Goal: Book appointment/travel/reservation

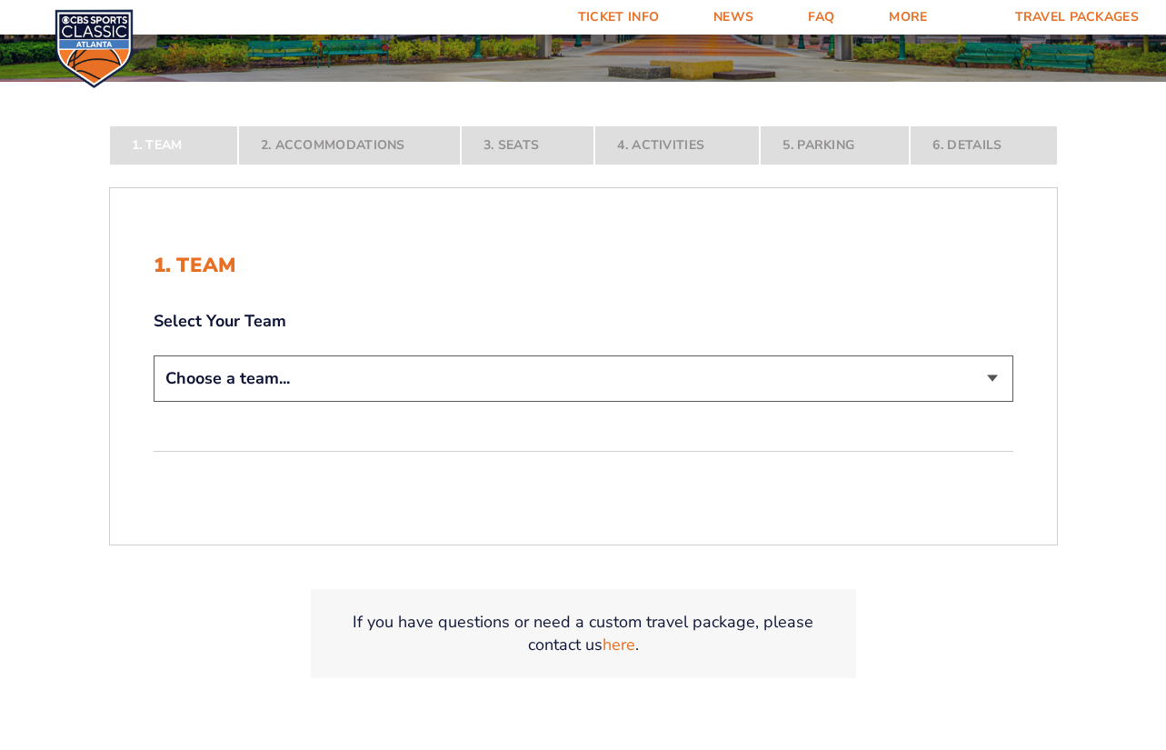
scroll to position [354, 0]
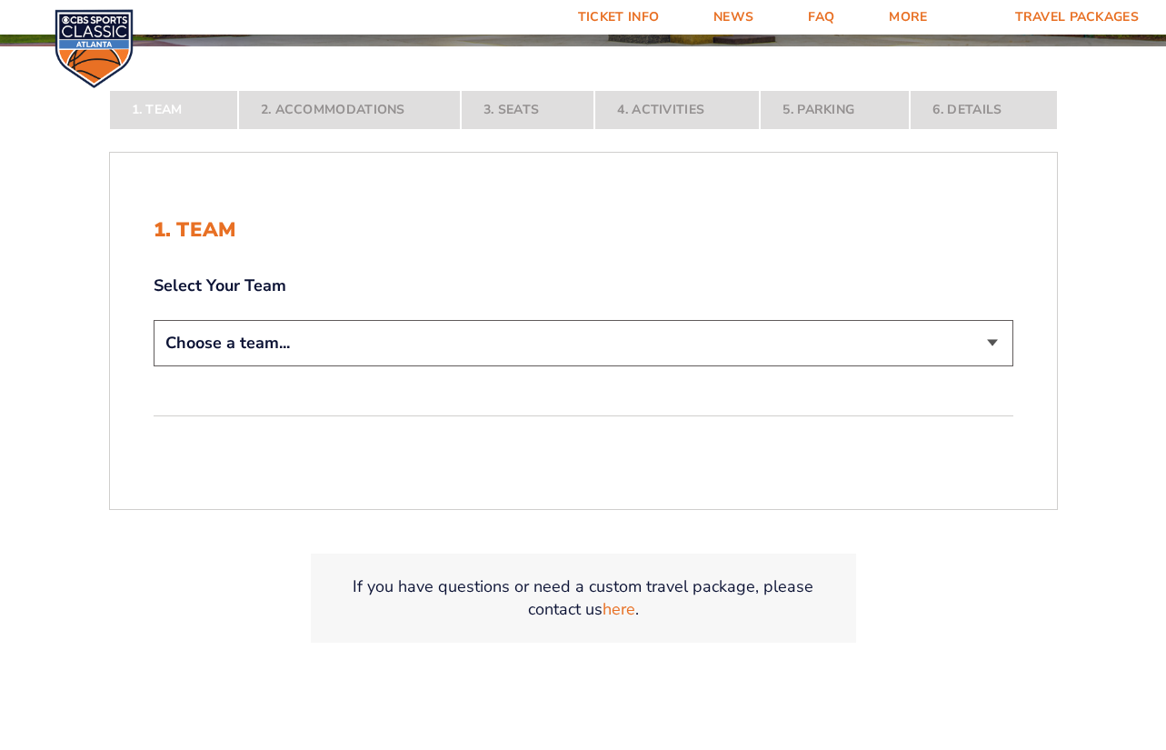
click at [987, 344] on select "Choose a team... [US_STATE] Wildcats [US_STATE] State Buckeyes [US_STATE] Tar H…" at bounding box center [584, 343] width 860 height 46
select select "12956"
click at [154, 366] on select "Choose a team... [US_STATE] Wildcats [US_STATE] State Buckeyes [US_STATE] Tar H…" at bounding box center [584, 343] width 860 height 46
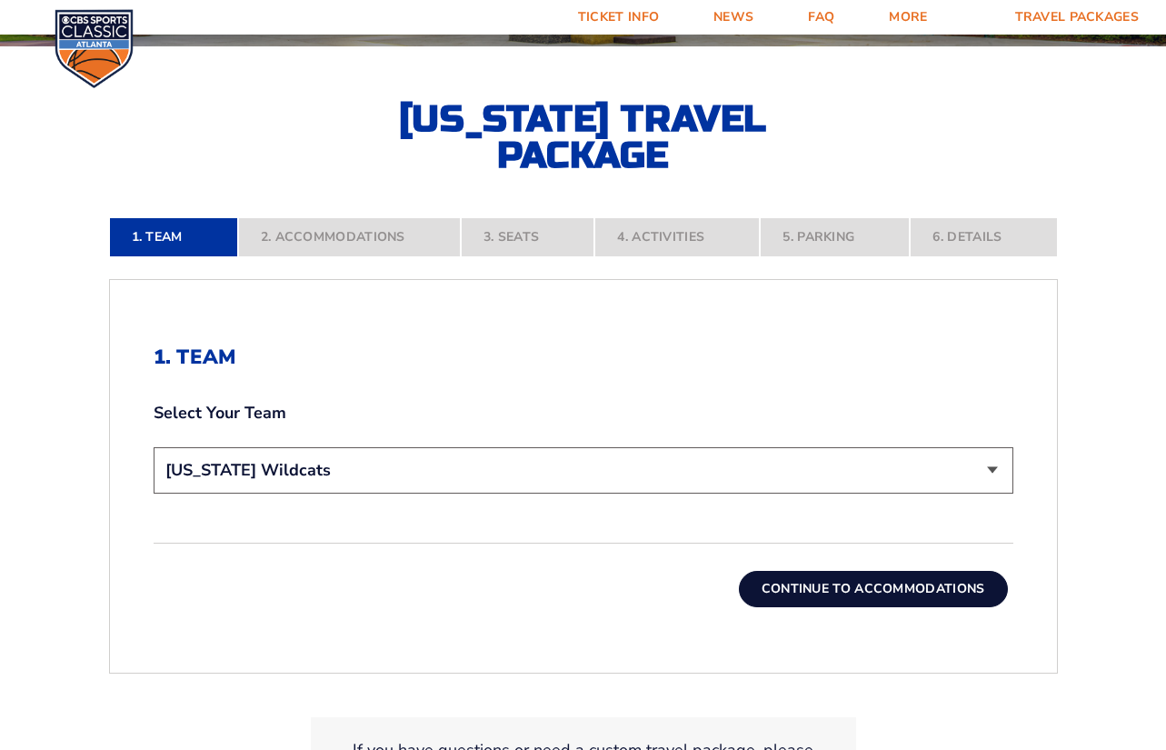
scroll to position [564, 0]
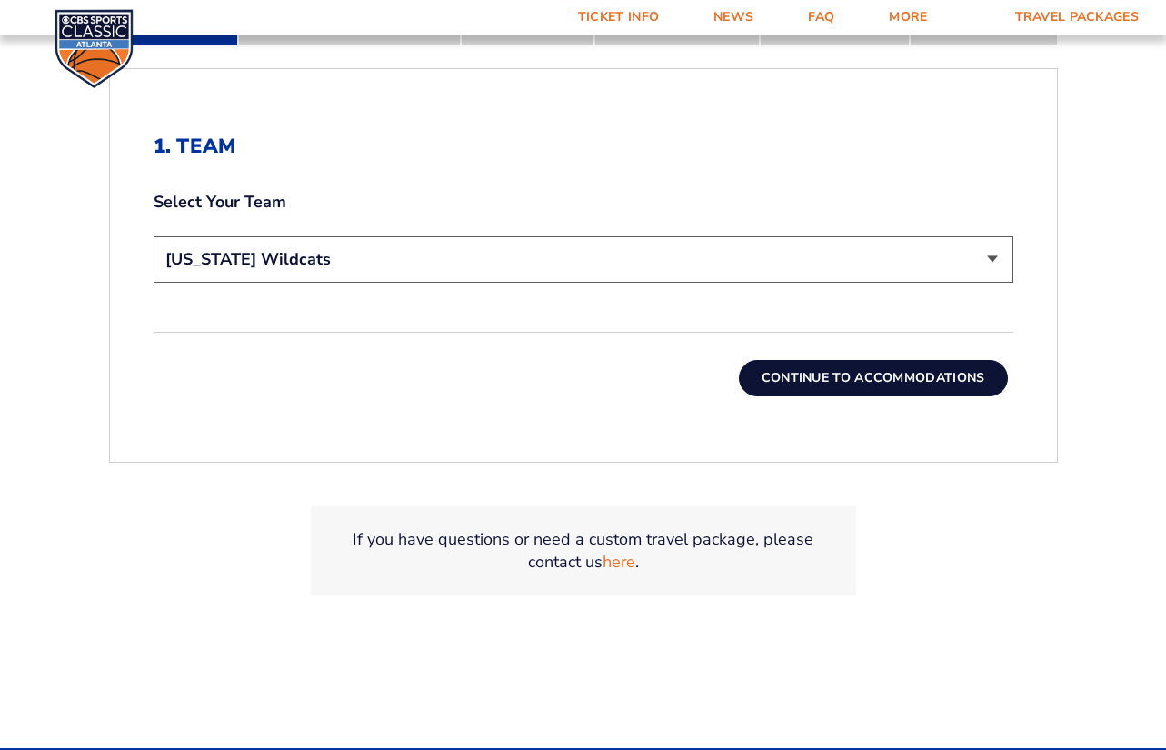
click at [877, 376] on button "Continue To Accommodations" at bounding box center [873, 378] width 269 height 36
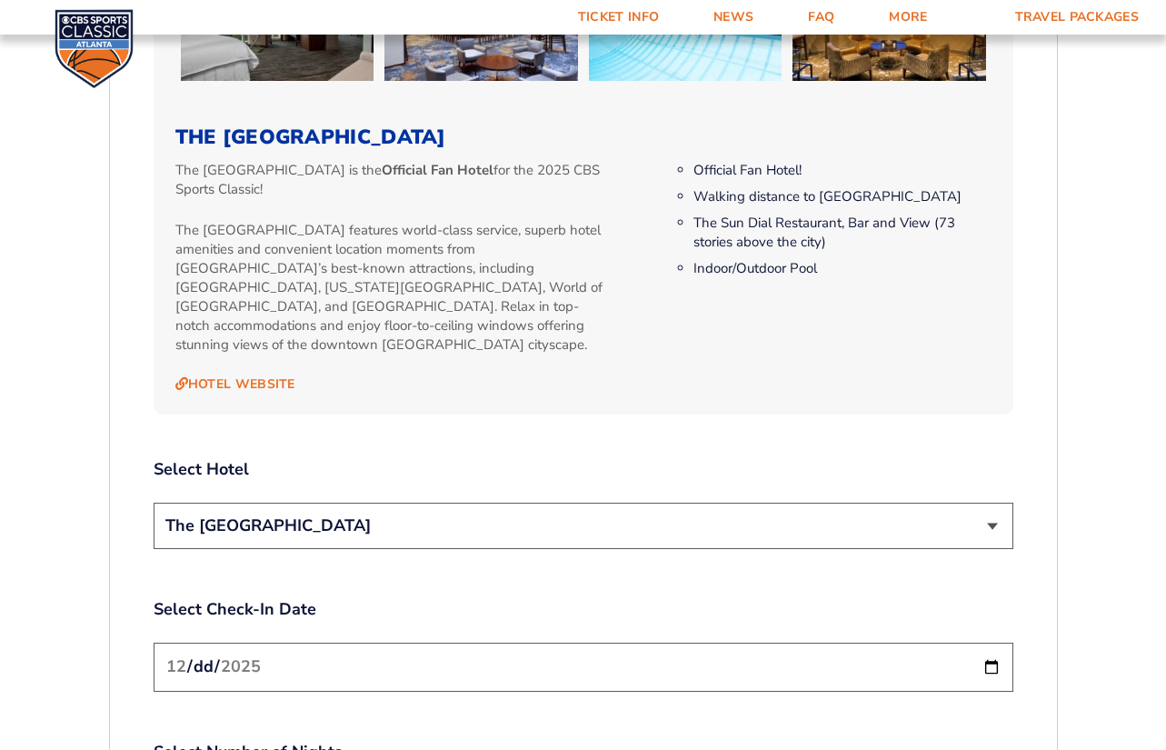
scroll to position [2168, 0]
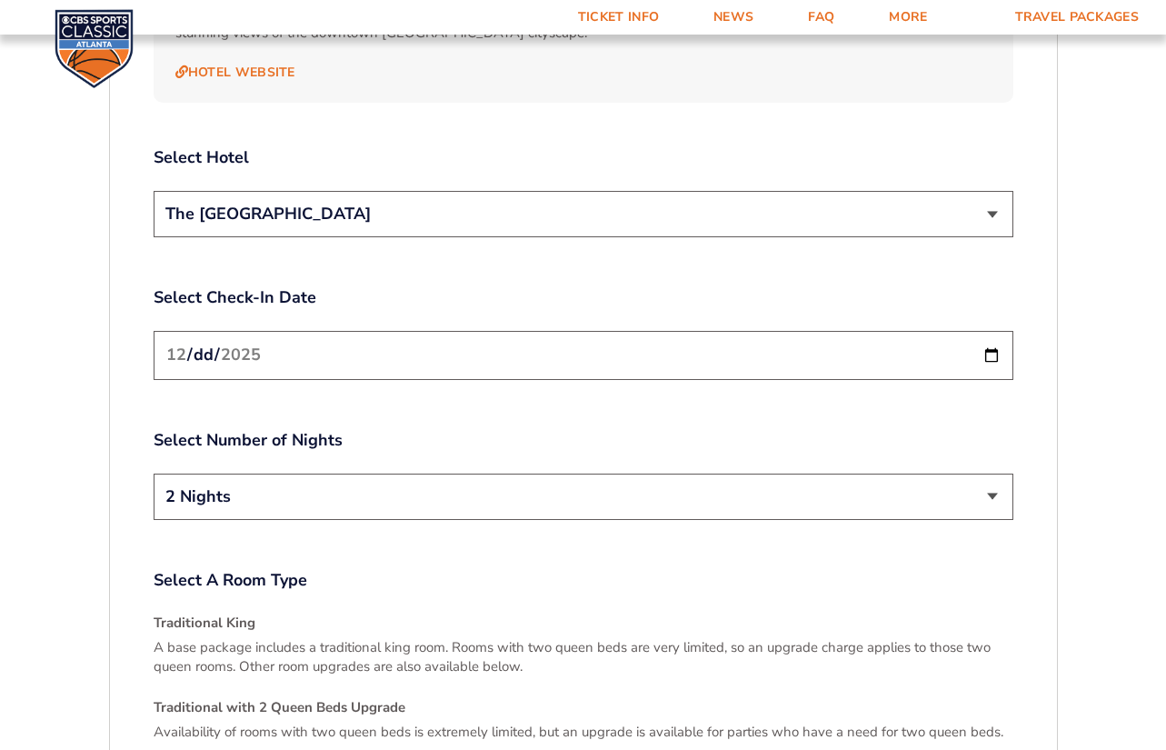
click at [998, 192] on select "The [GEOGRAPHIC_DATA]" at bounding box center [584, 214] width 860 height 46
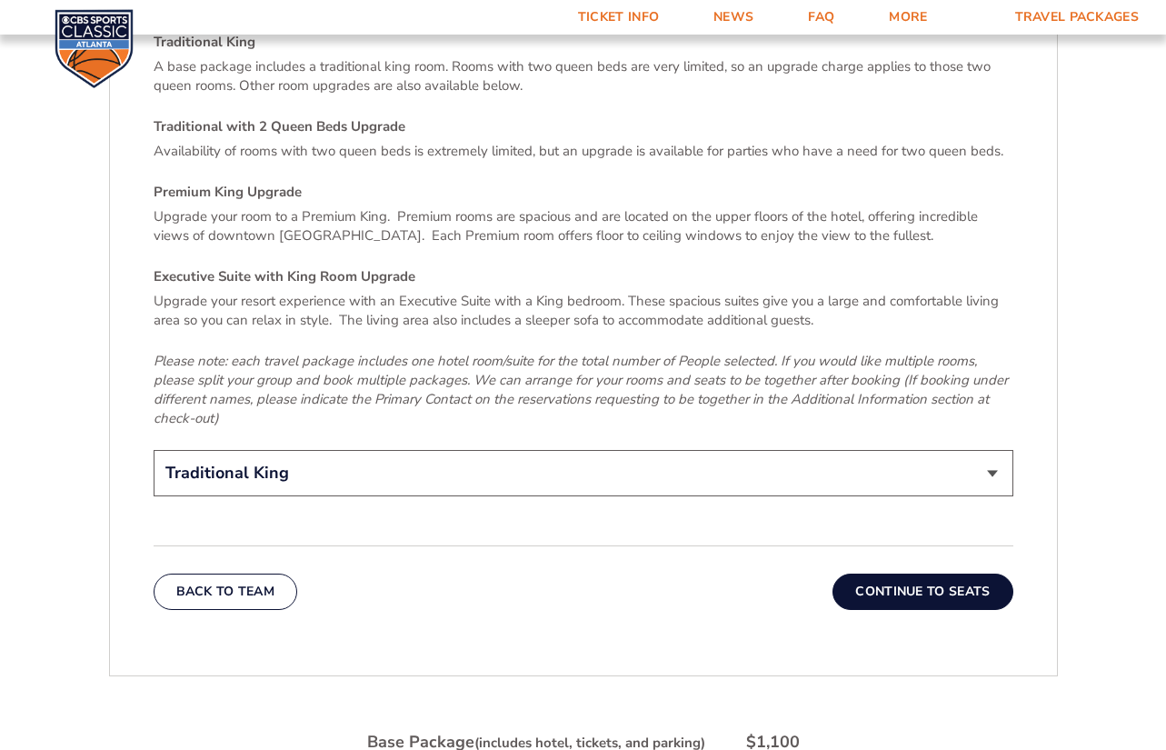
scroll to position [2773, 0]
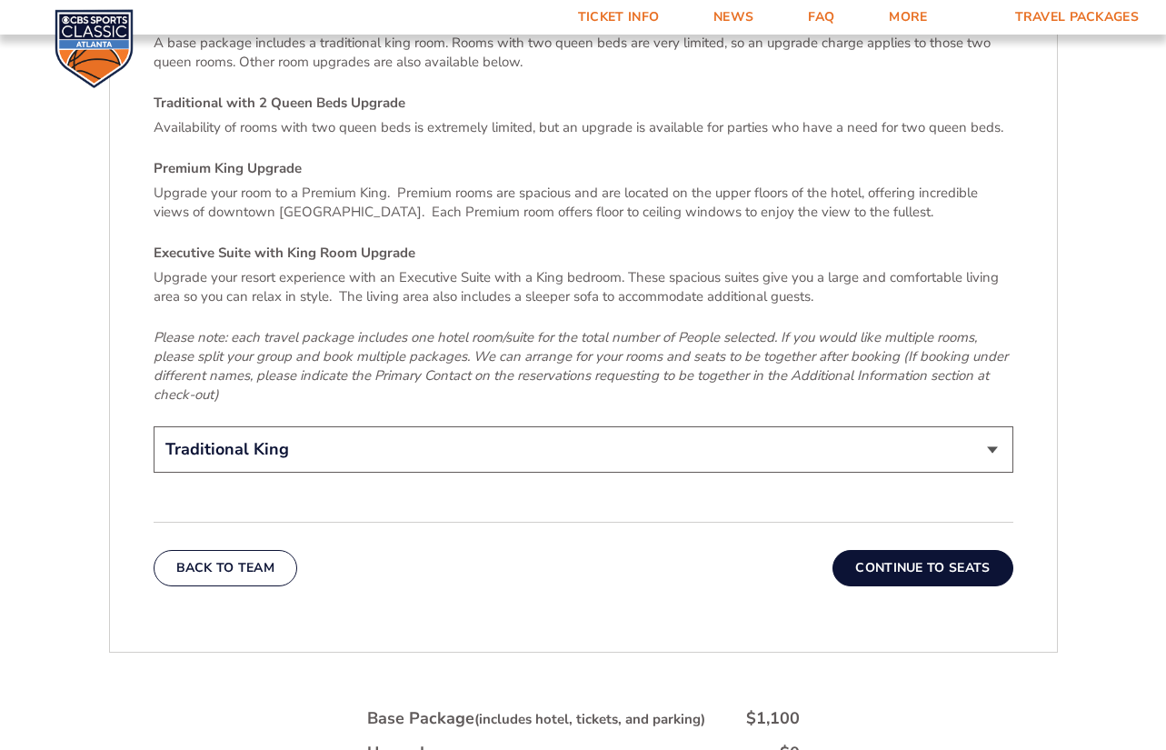
click at [935, 553] on button "Continue To Seats" at bounding box center [922, 568] width 180 height 36
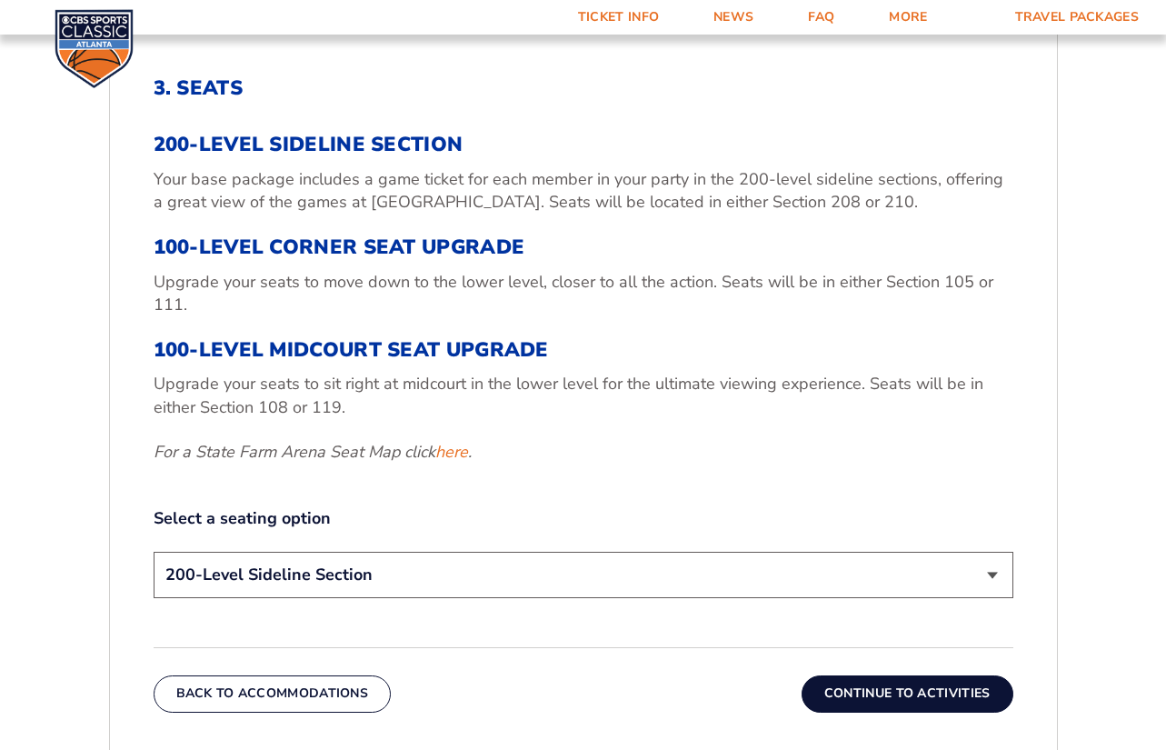
scroll to position [689, 0]
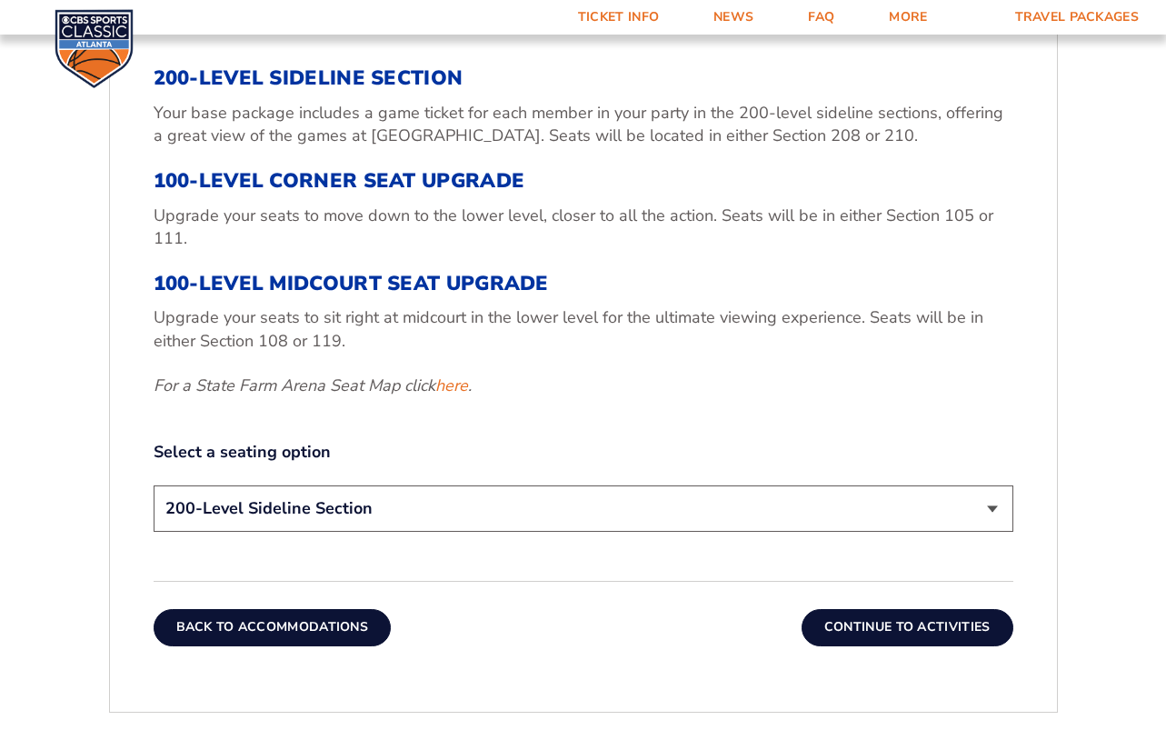
click at [299, 637] on button "Back To Accommodations" at bounding box center [273, 627] width 238 height 36
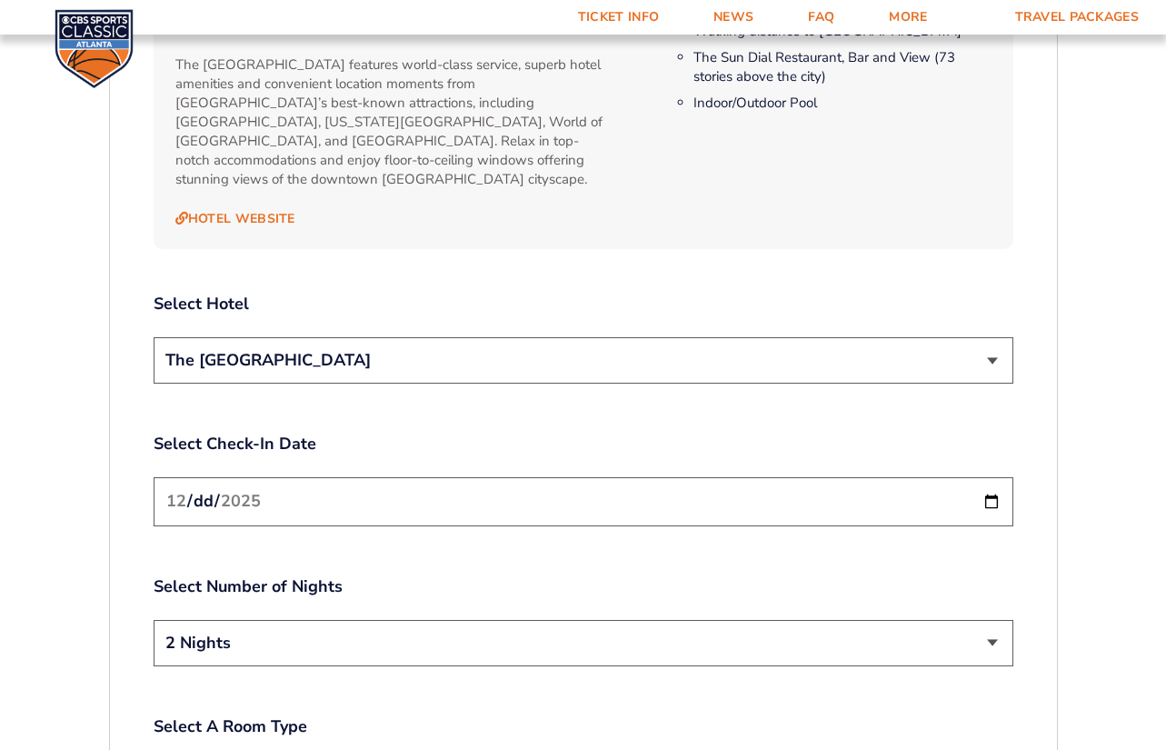
scroll to position [1998, 0]
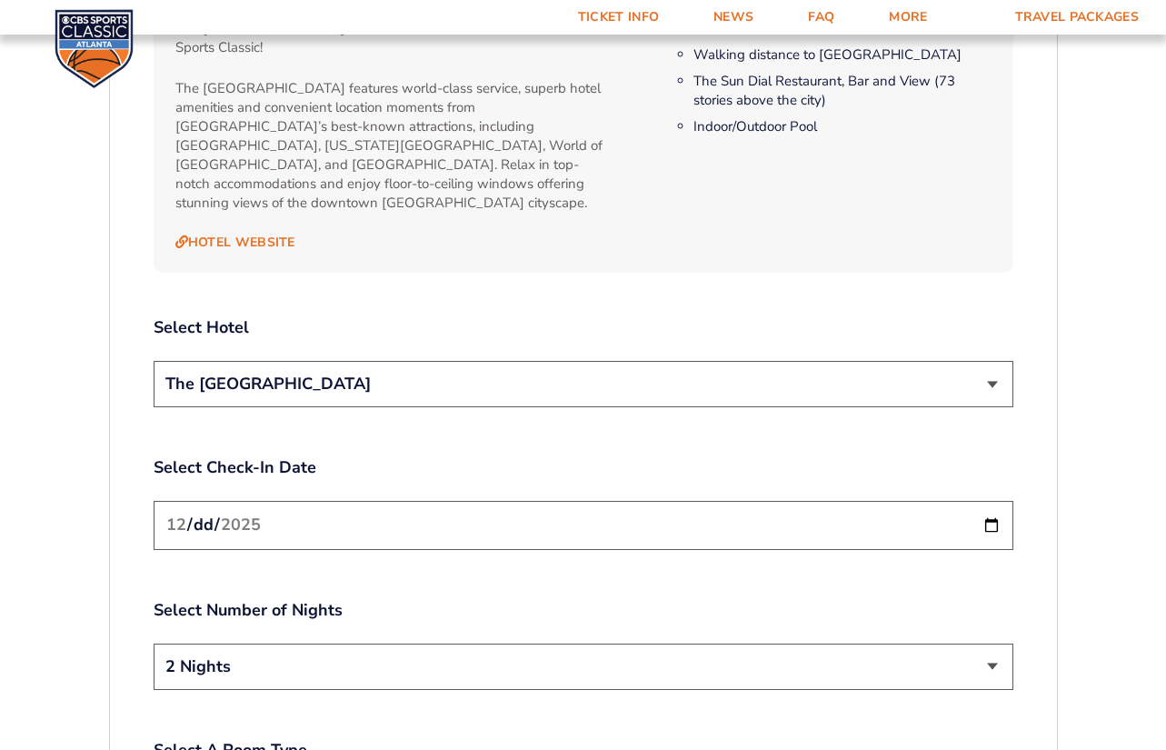
click at [990, 367] on select "The [GEOGRAPHIC_DATA]" at bounding box center [584, 384] width 860 height 46
click at [154, 361] on select "The [GEOGRAPHIC_DATA]" at bounding box center [584, 384] width 860 height 46
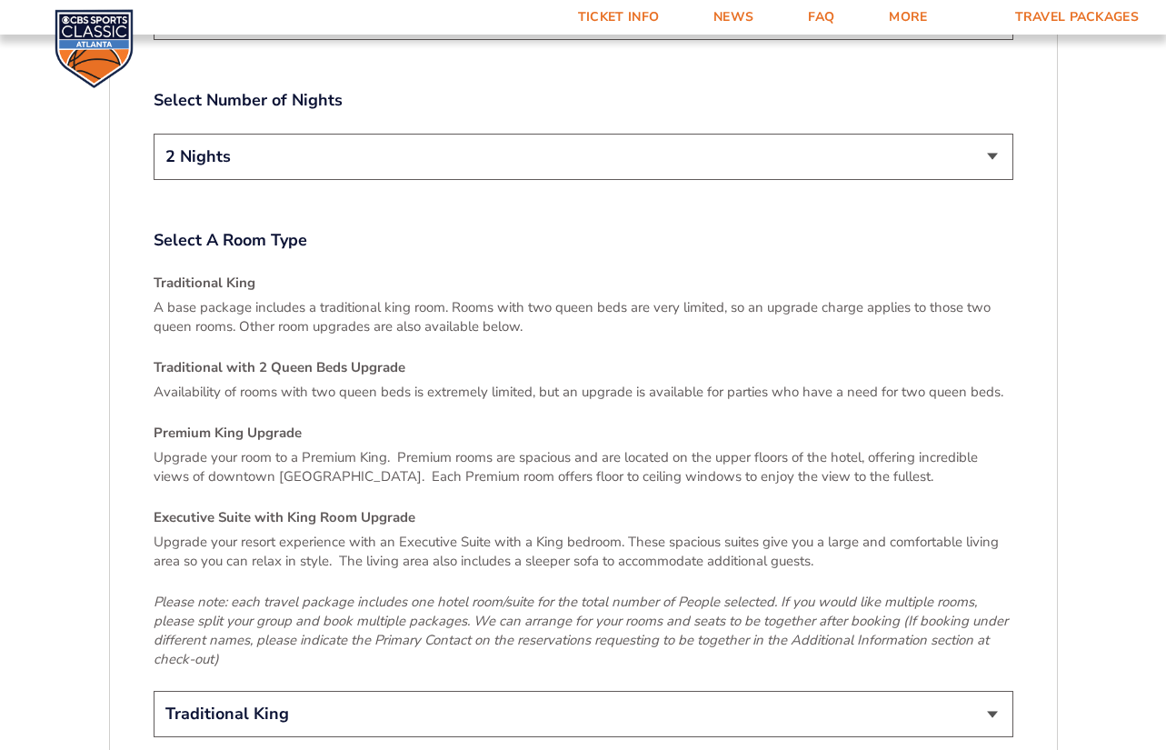
scroll to position [2894, 0]
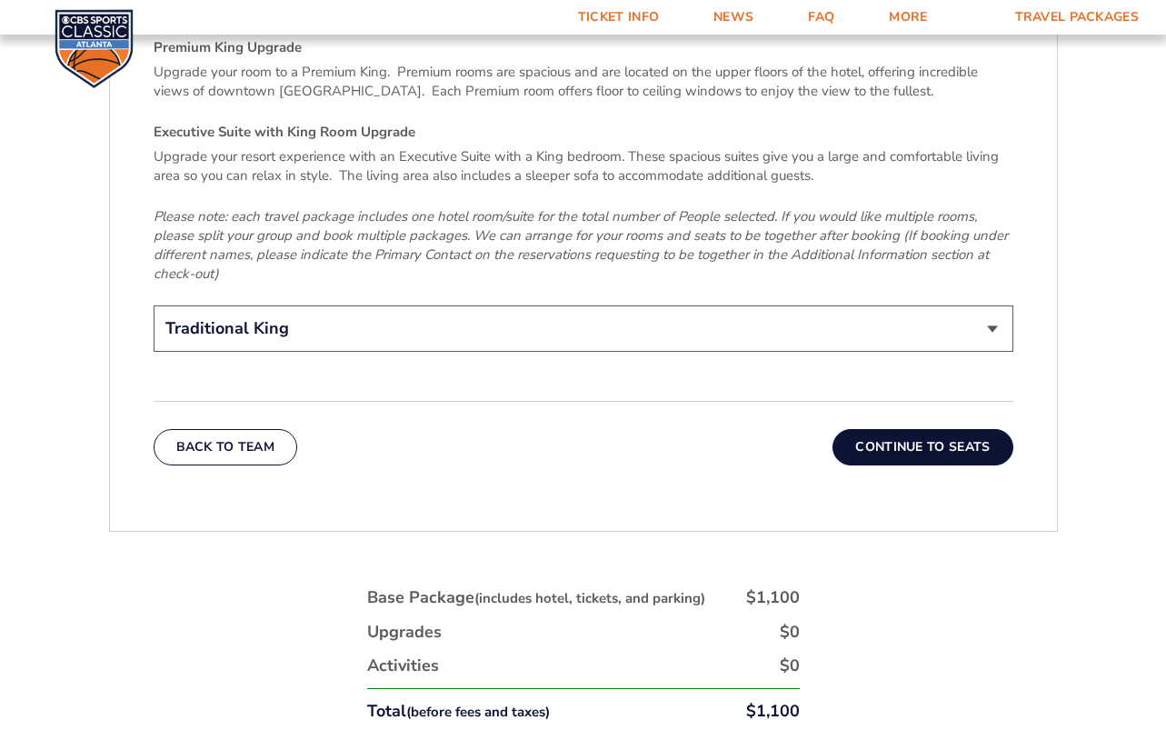
click at [944, 433] on button "Continue To Seats" at bounding box center [922, 447] width 180 height 36
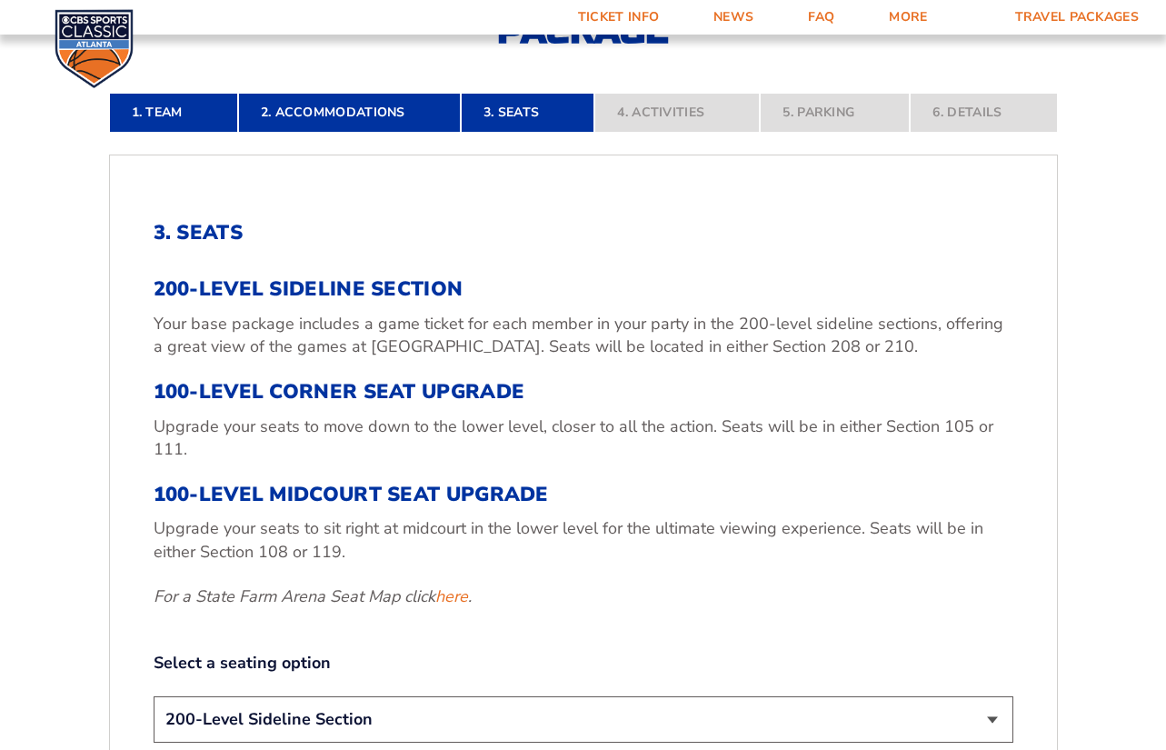
scroll to position [490, 0]
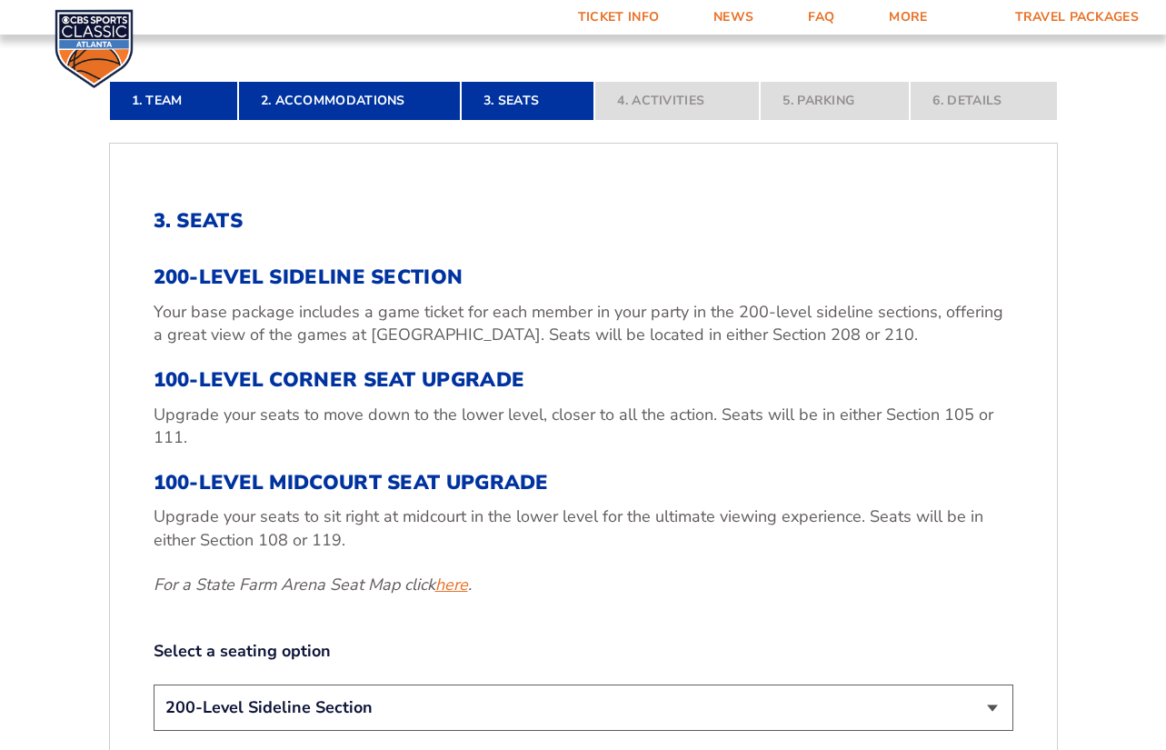
click at [446, 584] on link "here" at bounding box center [451, 584] width 33 height 23
